Goal: Task Accomplishment & Management: Use online tool/utility

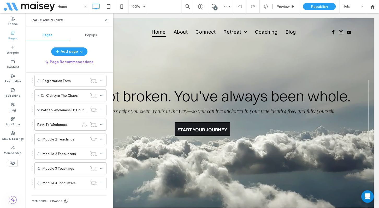
scroll to position [213, 0]
click at [38, 110] on span at bounding box center [38, 110] width 2 height 3
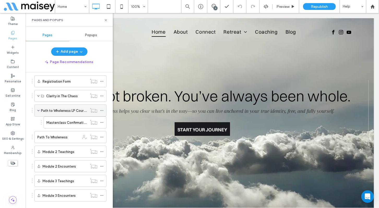
click at [81, 111] on label "Path to Wholeness LP Course" at bounding box center [64, 110] width 46 height 9
click at [101, 111] on div at bounding box center [189, 104] width 379 height 208
click at [102, 110] on div at bounding box center [189, 104] width 379 height 208
click at [102, 110] on icon at bounding box center [102, 111] width 4 height 4
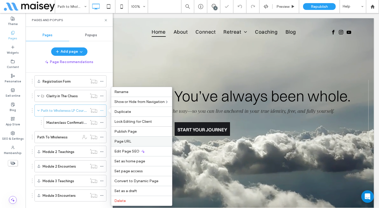
click at [121, 143] on span "Page URL" at bounding box center [122, 141] width 17 height 4
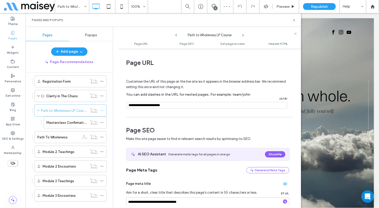
click at [169, 106] on input "notEmpty" at bounding box center [206, 105] width 161 height 7
